Goal: Task Accomplishment & Management: Manage account settings

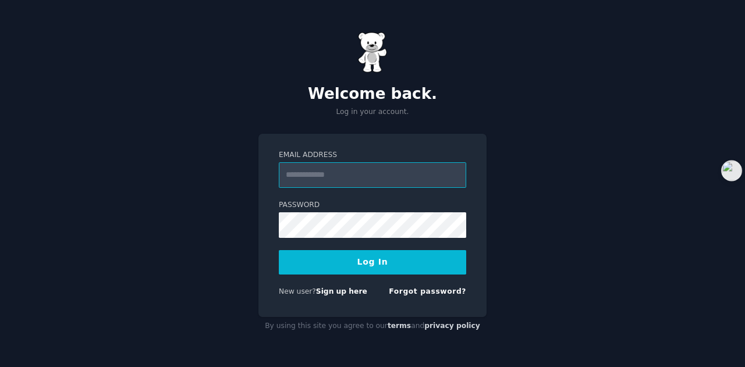
click at [301, 177] on input "Email Address" at bounding box center [372, 175] width 187 height 26
type input "*"
type input "**********"
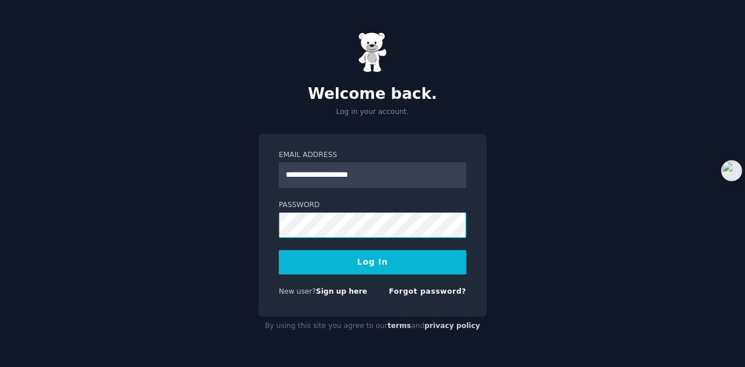
click at [279, 250] on button "Log In" at bounding box center [372, 262] width 187 height 24
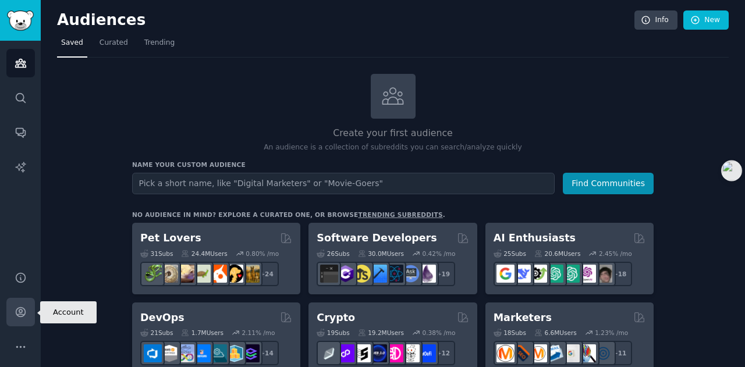
click at [19, 311] on icon "Sidebar" at bounding box center [20, 312] width 9 height 9
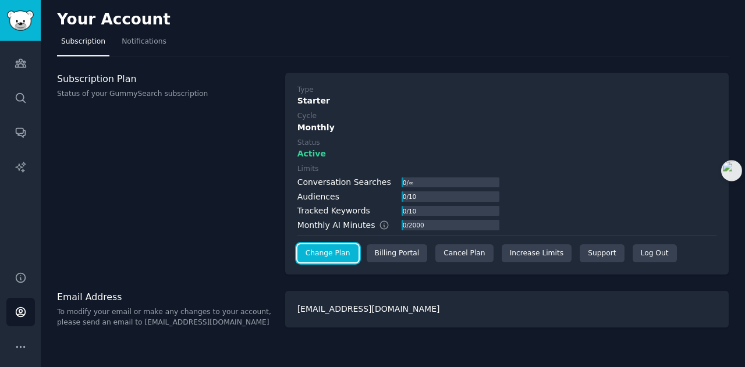
click at [334, 257] on link "Change Plan" at bounding box center [327, 253] width 61 height 19
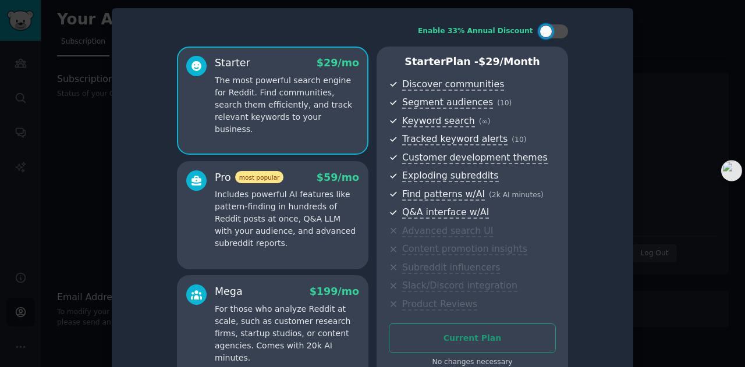
click at [56, 129] on div at bounding box center [372, 183] width 745 height 367
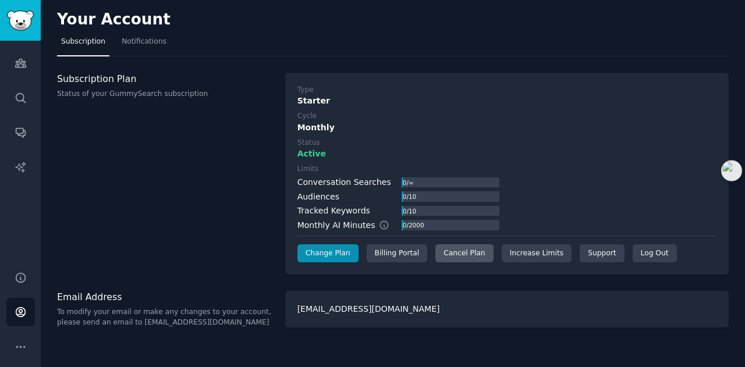
click at [466, 254] on div "Cancel Plan" at bounding box center [464, 253] width 58 height 19
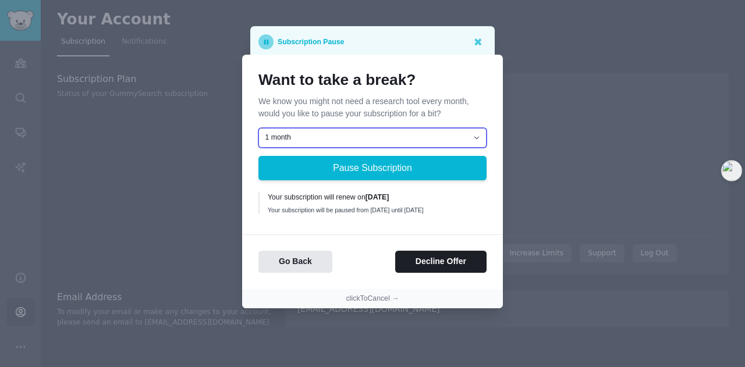
click at [352, 137] on select "1 month 2 months 3 months Choose a custom date to resume" at bounding box center [372, 138] width 228 height 20
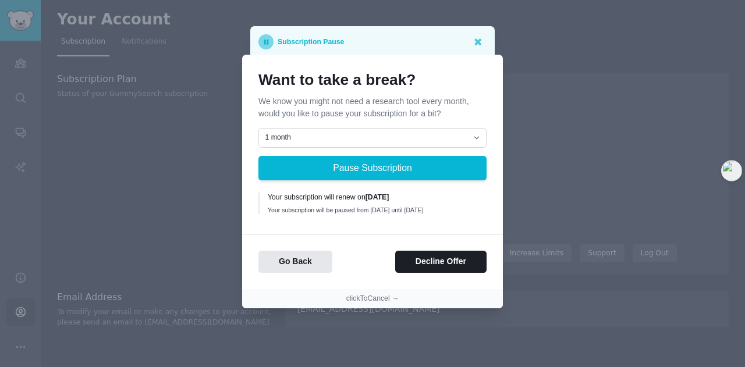
click at [450, 283] on div "Want to take a break? We know you might not need a research tool every month, w…" at bounding box center [372, 172] width 261 height 234
click at [444, 269] on button "Decline Offer" at bounding box center [440, 262] width 91 height 23
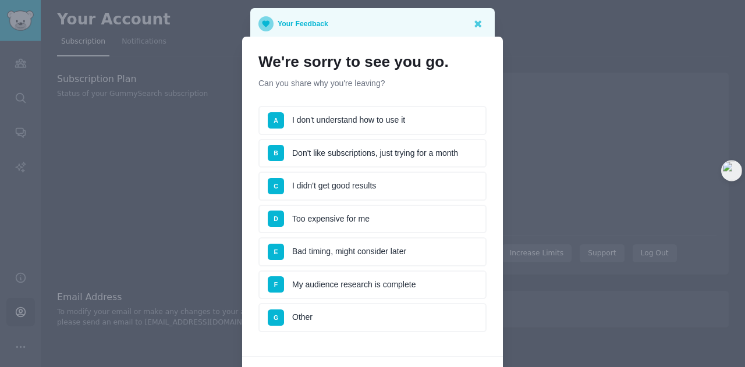
click at [392, 257] on li "E Bad timing, might consider later" at bounding box center [372, 251] width 228 height 29
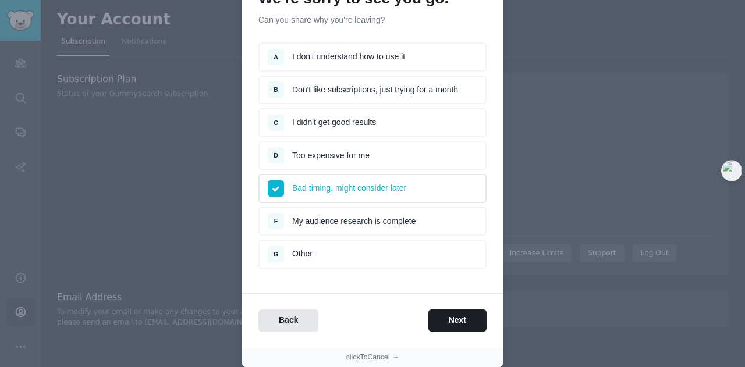
scroll to position [75, 0]
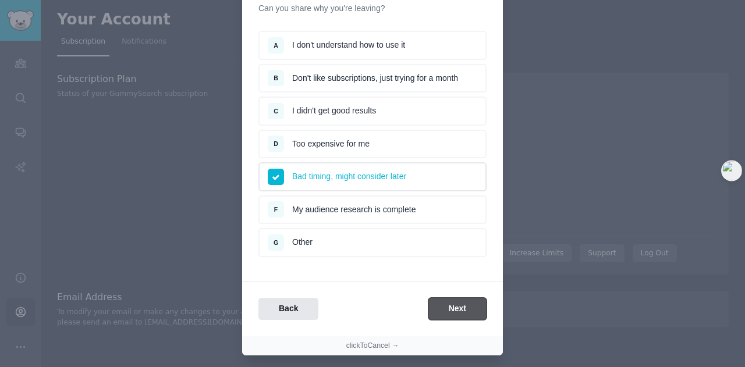
click at [444, 311] on button "Next" at bounding box center [457, 309] width 58 height 23
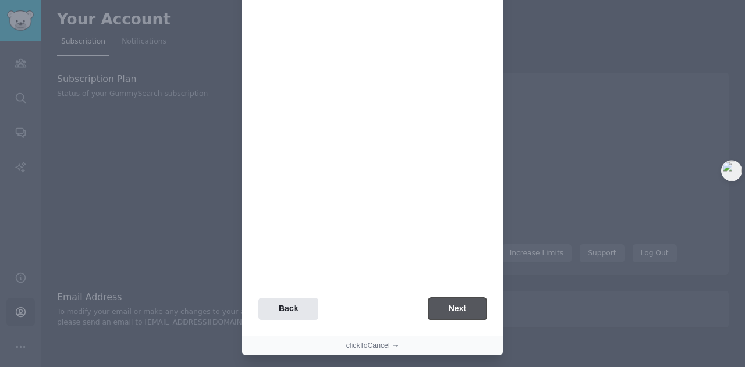
scroll to position [0, 0]
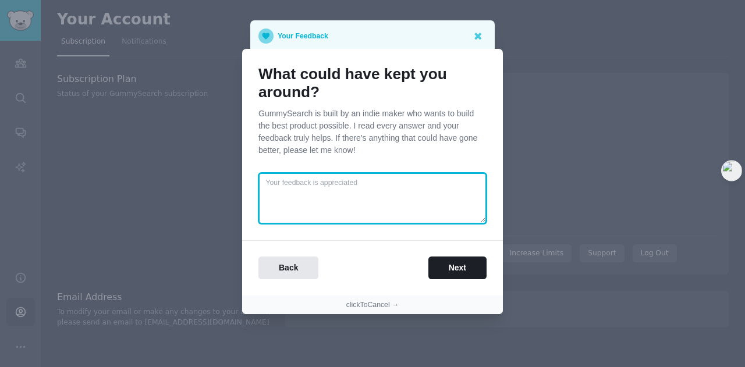
click at [333, 187] on textarea at bounding box center [372, 198] width 228 height 51
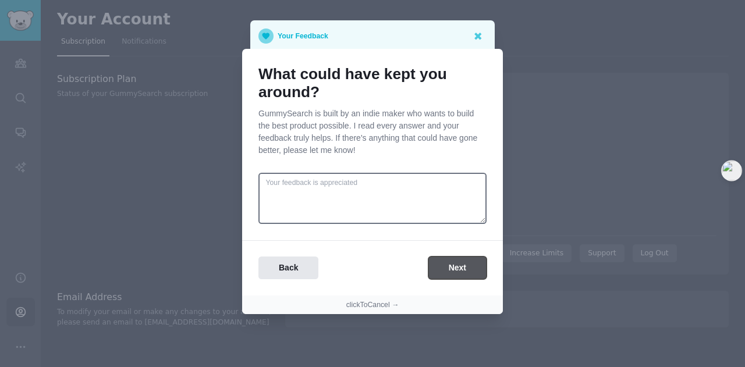
click at [454, 270] on button "Next" at bounding box center [457, 268] width 58 height 23
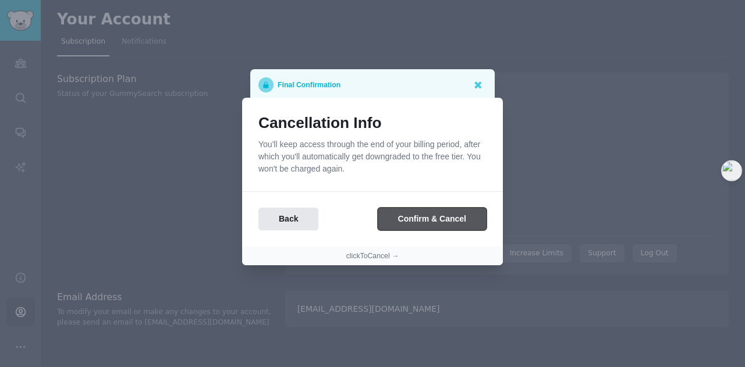
click at [439, 221] on button "Confirm & Cancel" at bounding box center [432, 219] width 109 height 23
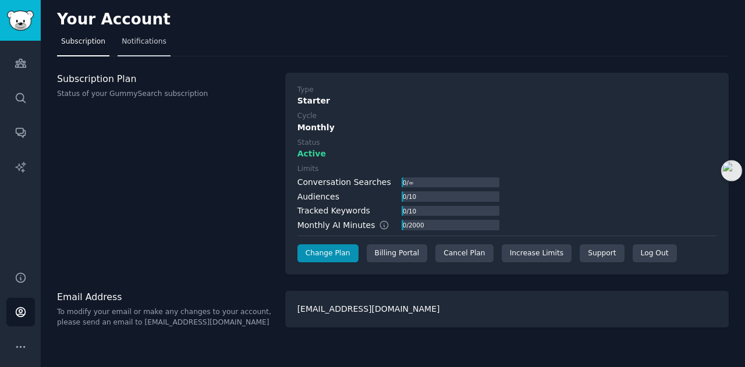
click at [145, 39] on span "Notifications" at bounding box center [144, 42] width 45 height 10
